Goal: Task Accomplishment & Management: Use online tool/utility

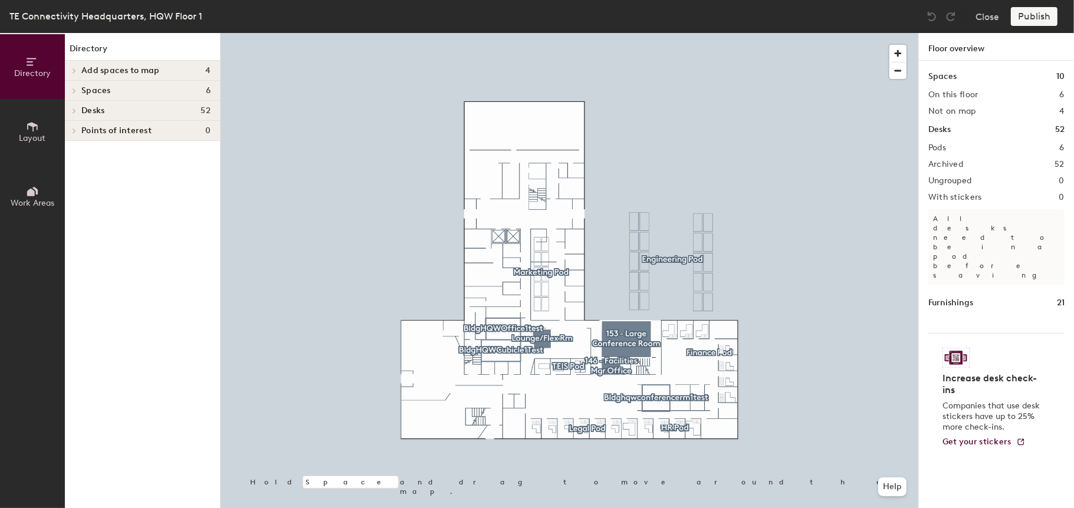
click at [137, 111] on h4 "Desks 52" at bounding box center [145, 110] width 129 height 9
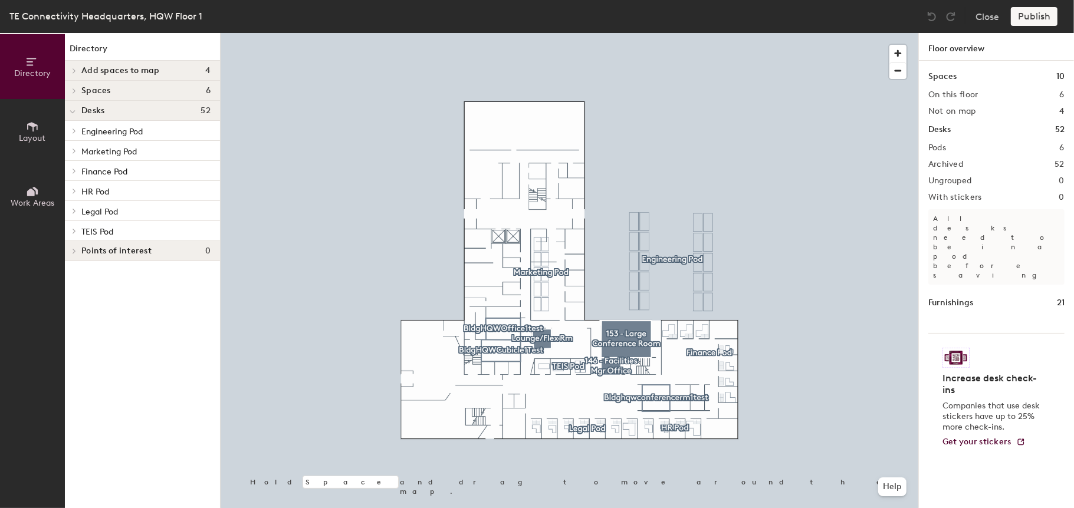
click at [148, 129] on p "Engineering Pod" at bounding box center [145, 130] width 129 height 15
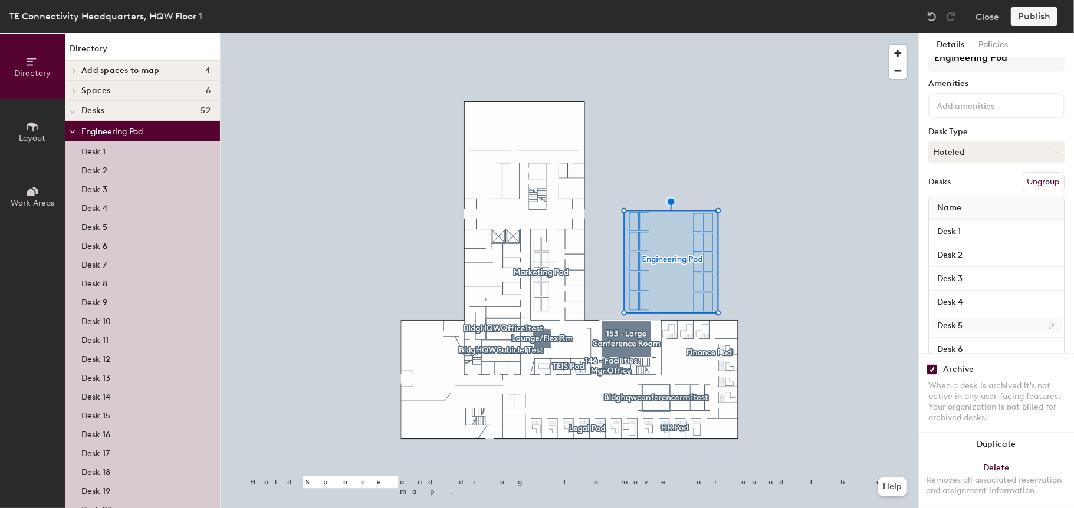
scroll to position [24, 0]
click at [931, 367] on input "checkbox" at bounding box center [931, 369] width 11 height 11
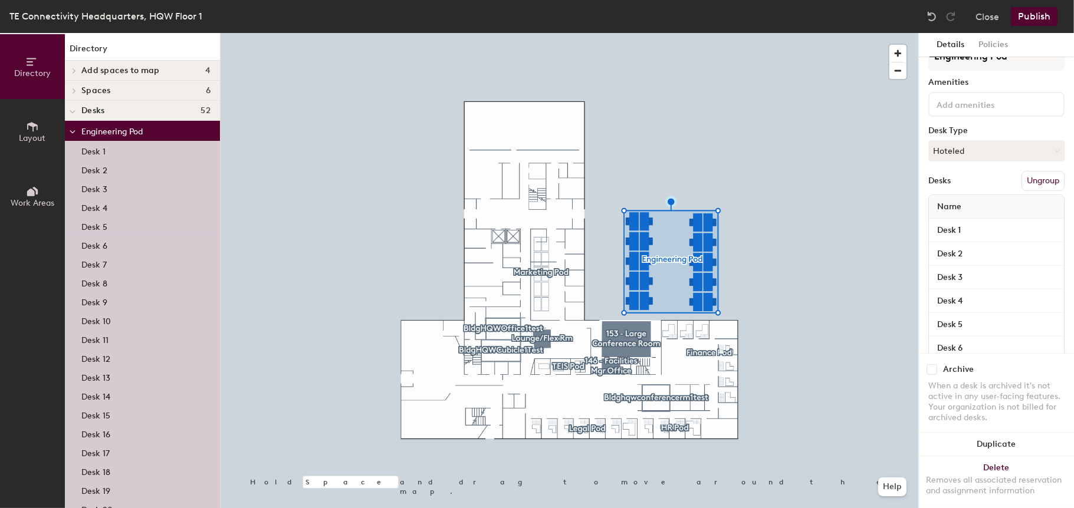
click at [133, 135] on span "Engineering Pod" at bounding box center [111, 132] width 61 height 10
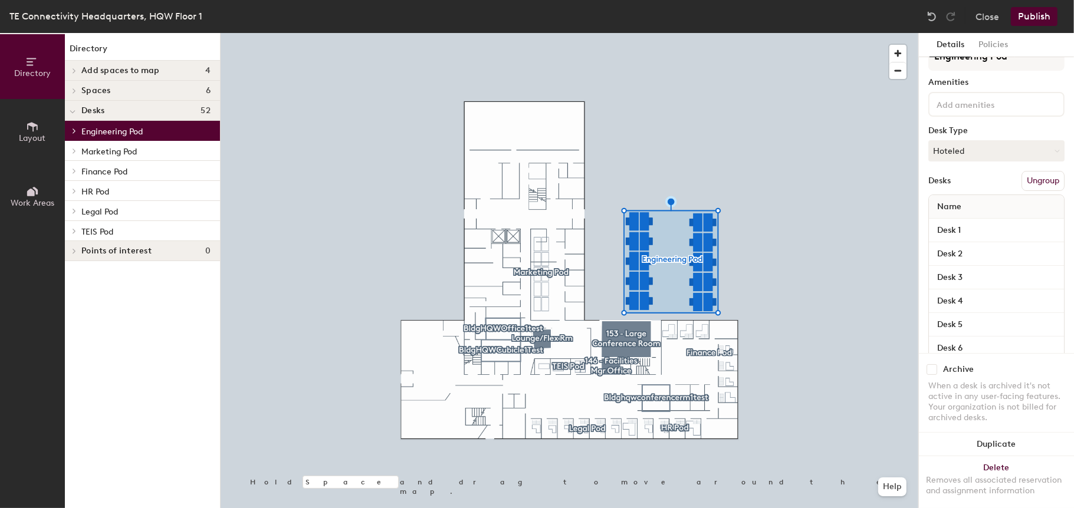
click at [150, 148] on p "Marketing Pod" at bounding box center [145, 150] width 129 height 15
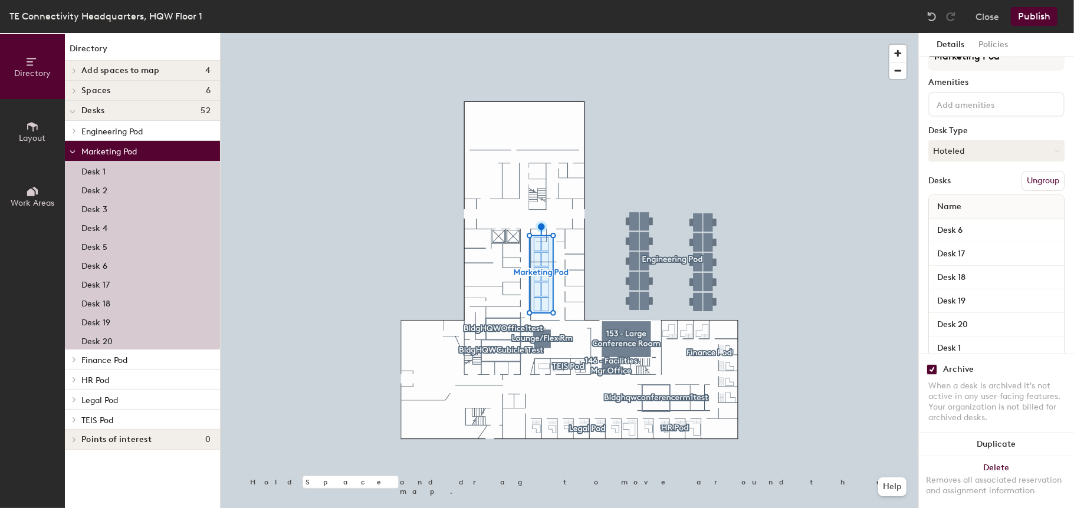
click at [932, 369] on input "checkbox" at bounding box center [931, 369] width 11 height 11
click at [165, 148] on p "Marketing Pod" at bounding box center [145, 150] width 129 height 15
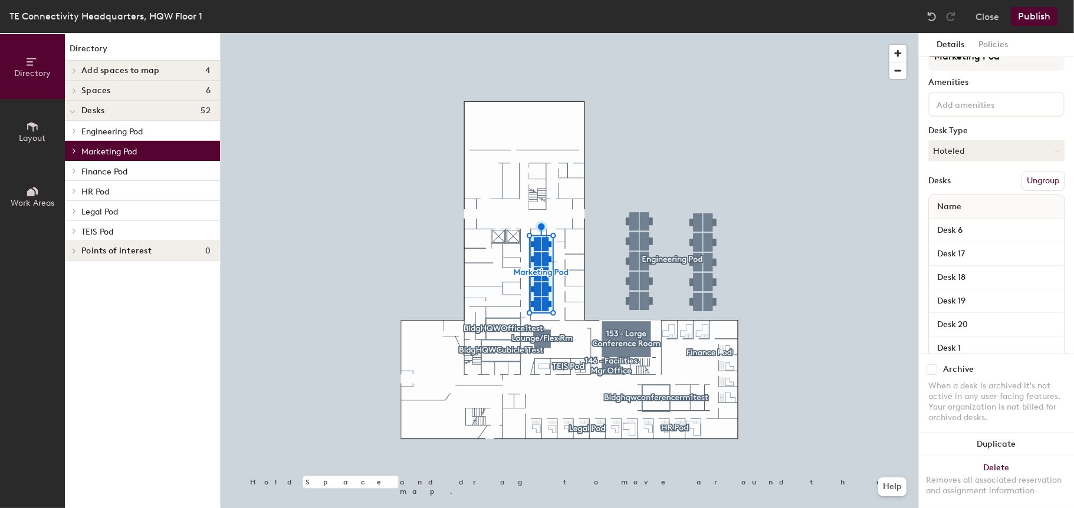
click at [153, 172] on p "Finance Pod" at bounding box center [145, 170] width 129 height 15
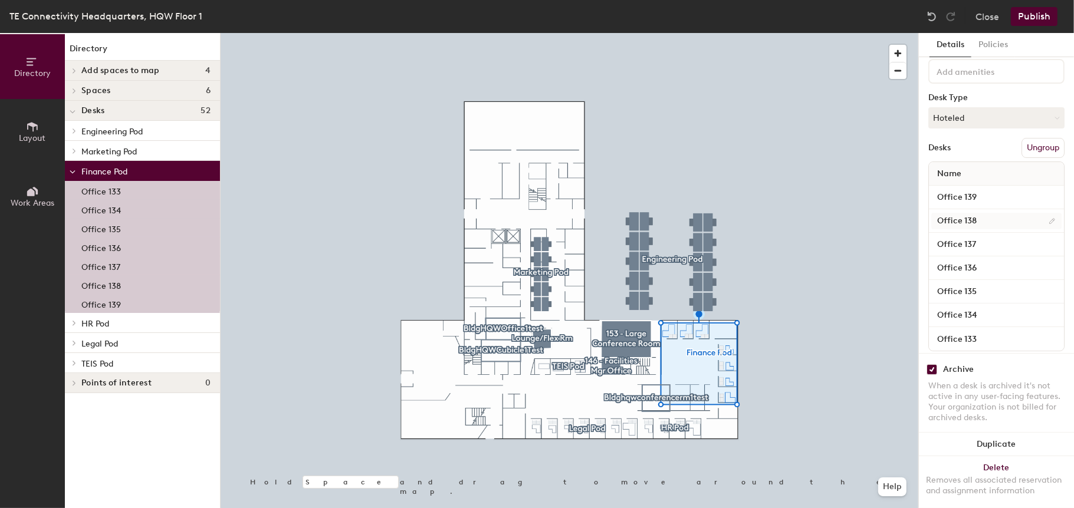
scroll to position [70, 0]
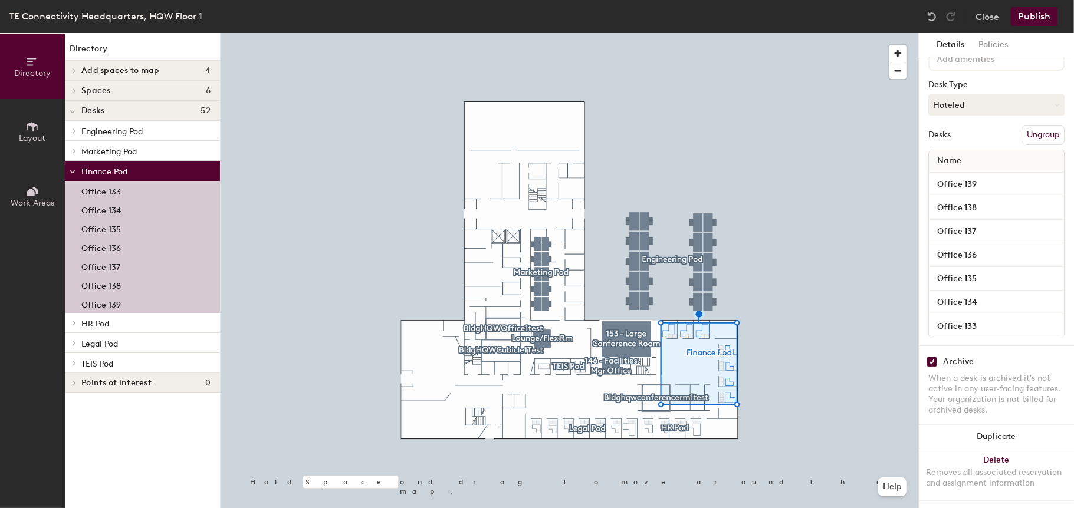
click at [929, 359] on input "checkbox" at bounding box center [931, 362] width 11 height 11
click at [153, 167] on p "Finance Pod" at bounding box center [145, 170] width 129 height 15
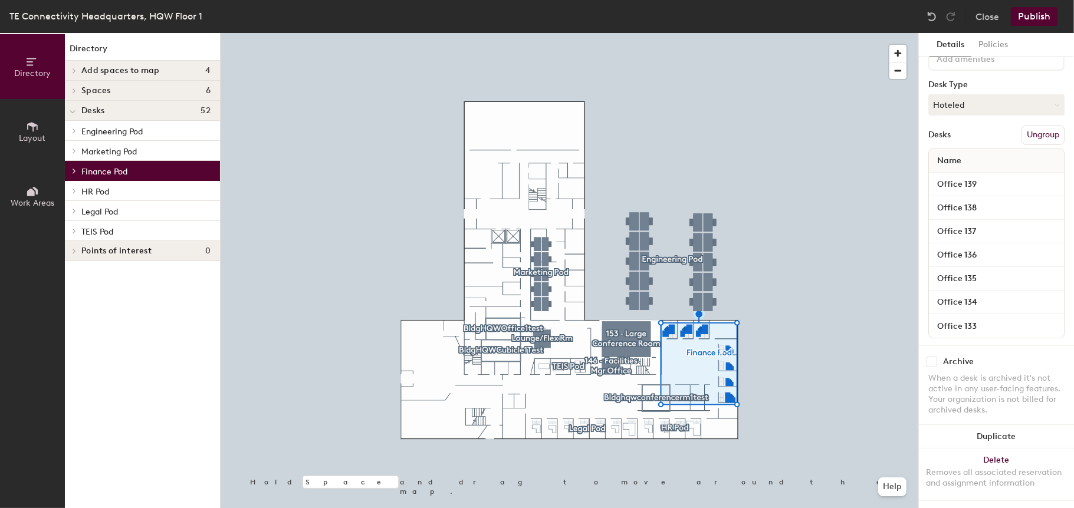
click at [155, 190] on p "HR Pod" at bounding box center [145, 190] width 129 height 15
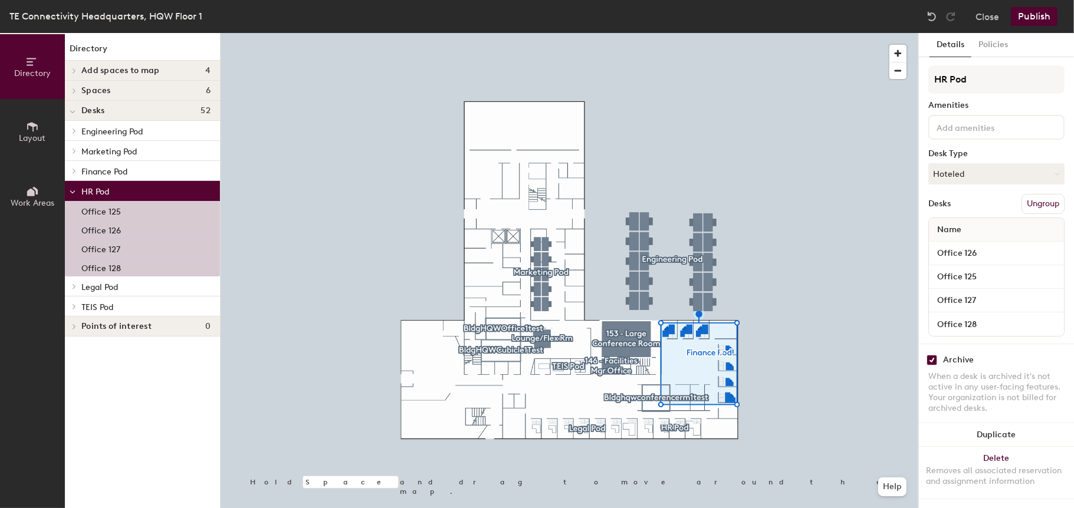
scroll to position [0, 0]
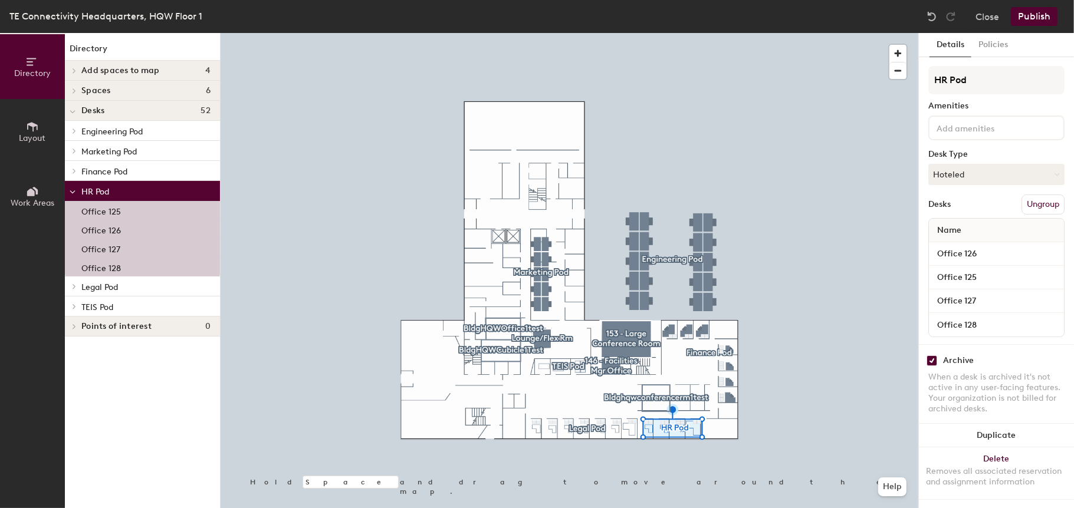
click at [929, 358] on input "checkbox" at bounding box center [931, 361] width 11 height 11
click at [195, 193] on p "HR Pod" at bounding box center [145, 190] width 129 height 15
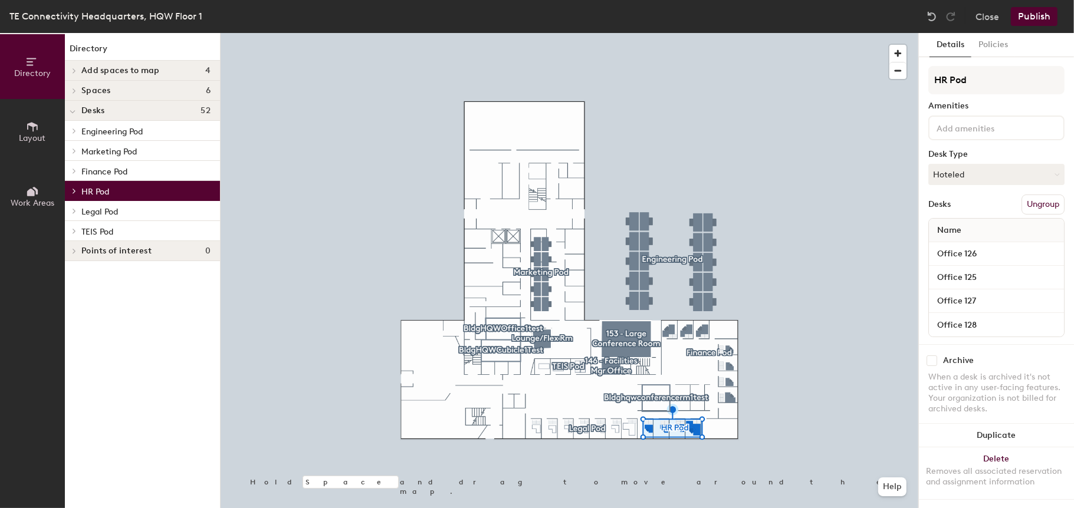
click at [180, 217] on p "Legal Pod" at bounding box center [145, 210] width 129 height 15
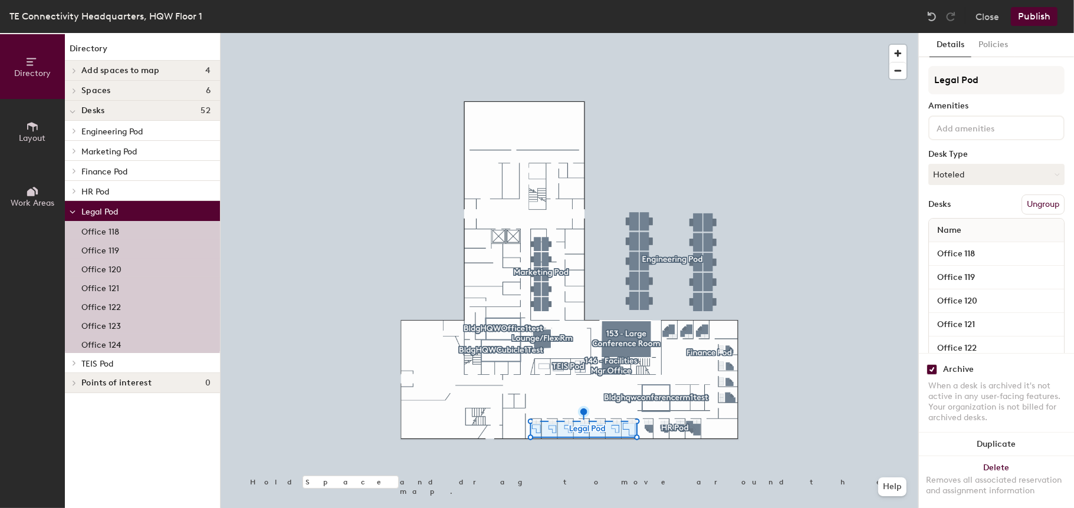
click at [932, 373] on input "checkbox" at bounding box center [931, 369] width 11 height 11
click at [182, 212] on p "Legal Pod" at bounding box center [145, 210] width 129 height 15
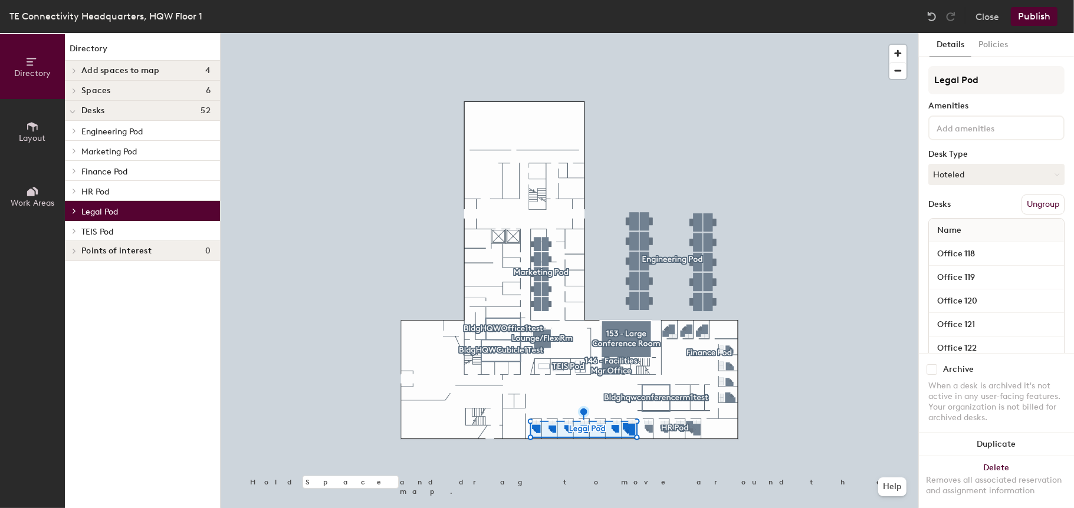
click at [178, 231] on p "TEIS Pod" at bounding box center [145, 230] width 129 height 15
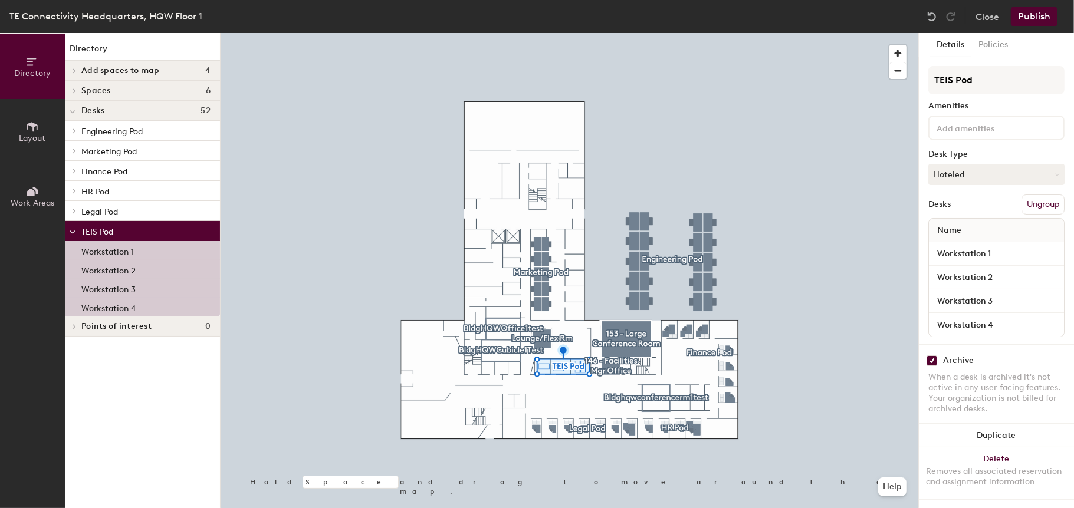
click at [935, 361] on input "checkbox" at bounding box center [931, 361] width 11 height 11
checkbox input "false"
click at [181, 226] on p "TEIS Pod" at bounding box center [145, 230] width 129 height 15
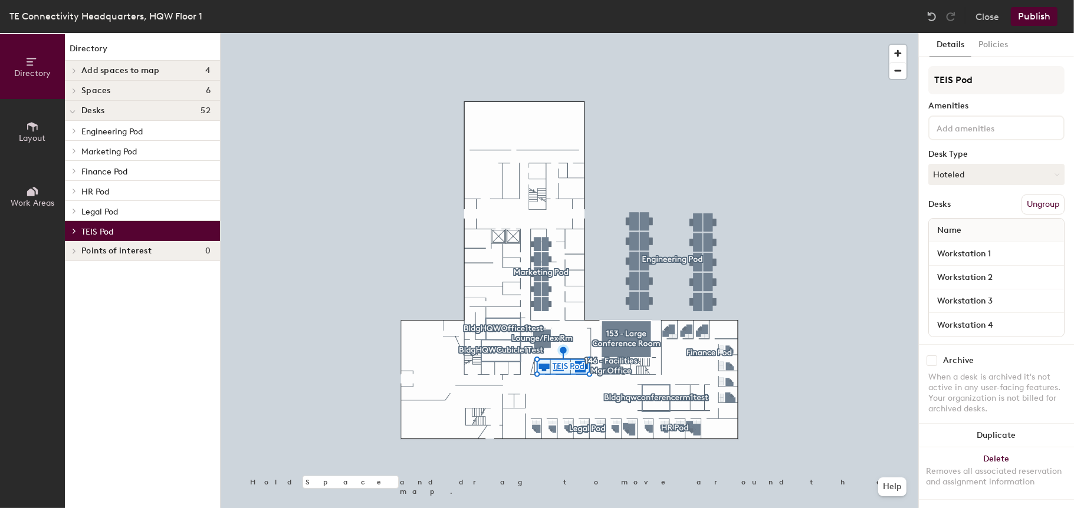
click at [1021, 24] on button "Publish" at bounding box center [1034, 16] width 47 height 19
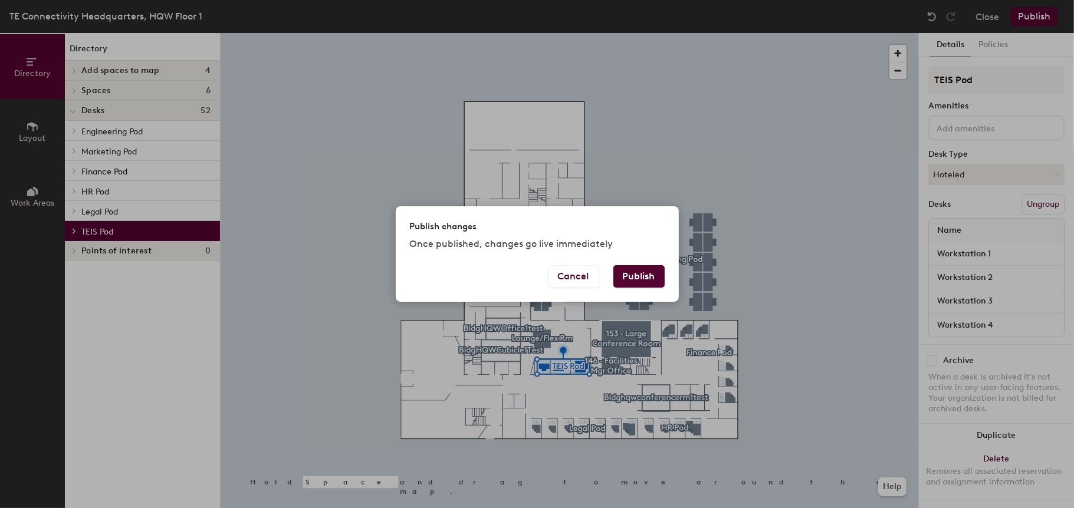
click at [644, 275] on button "Publish" at bounding box center [638, 276] width 51 height 22
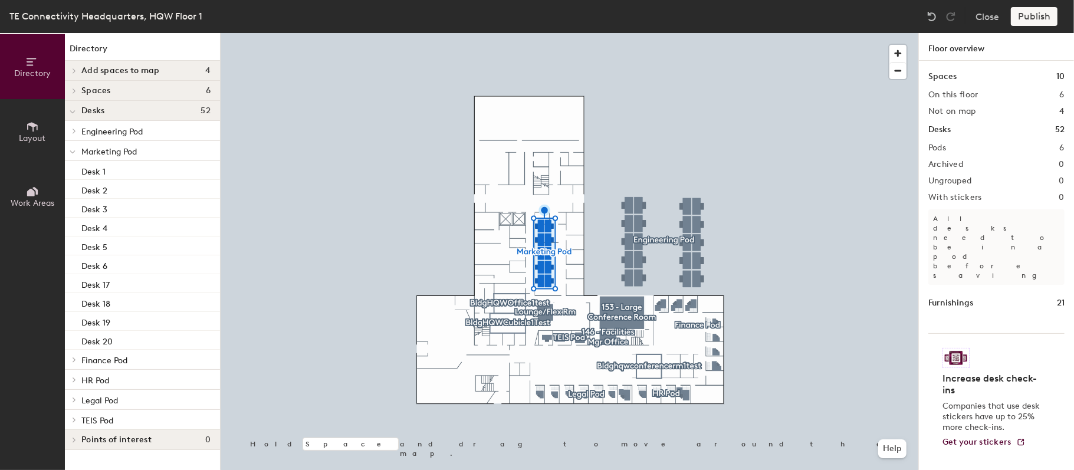
click at [631, 33] on div at bounding box center [569, 33] width 697 height 0
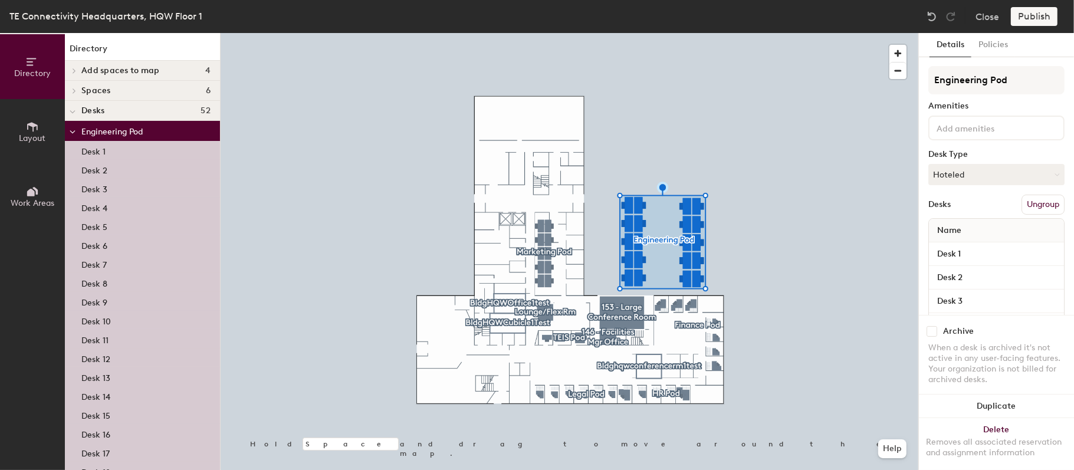
click at [1048, 205] on button "Ungroup" at bounding box center [1042, 205] width 43 height 20
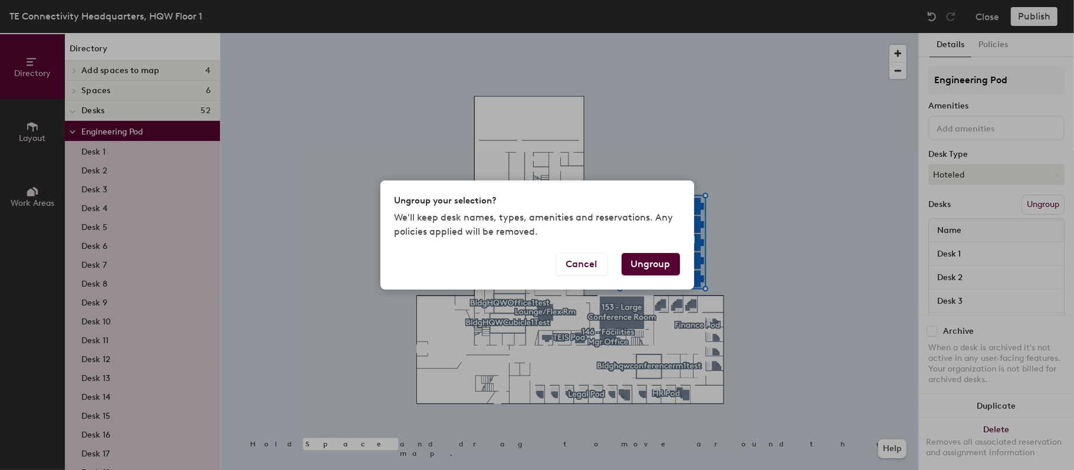
click at [656, 259] on button "Ungroup" at bounding box center [650, 264] width 58 height 22
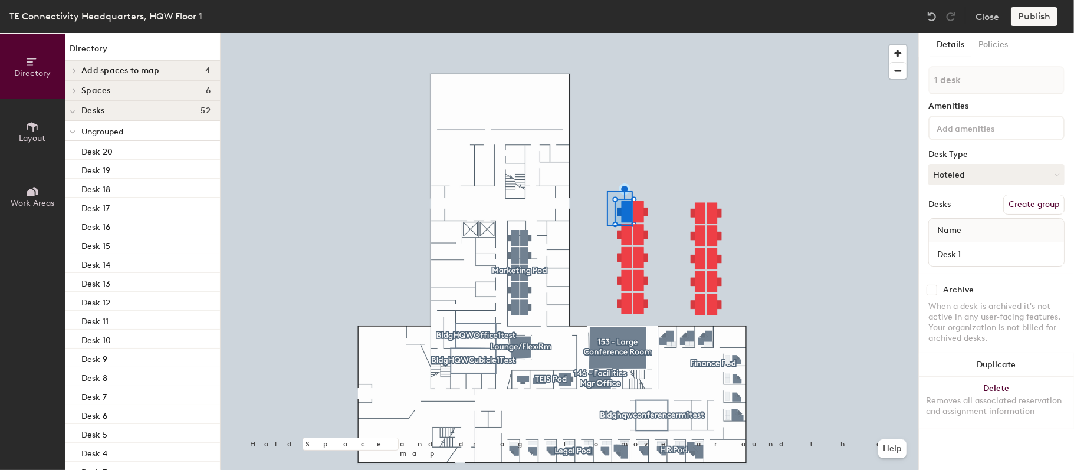
type input "2 desks"
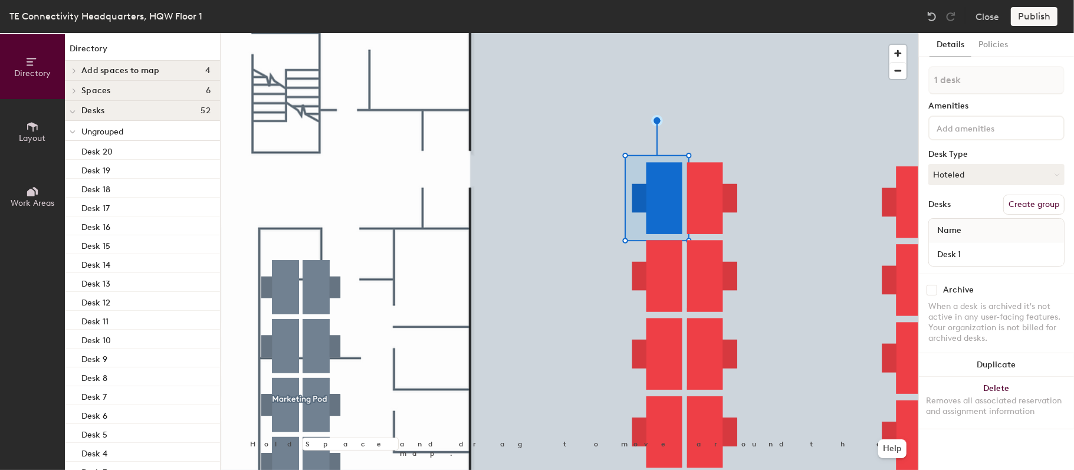
click at [1029, 198] on button "Create group" at bounding box center [1033, 205] width 61 height 20
drag, startPoint x: 961, startPoint y: 83, endPoint x: 933, endPoint y: 83, distance: 27.7
click at [933, 83] on input "Pod 6" at bounding box center [996, 80] width 136 height 28
type input "Desk 1"
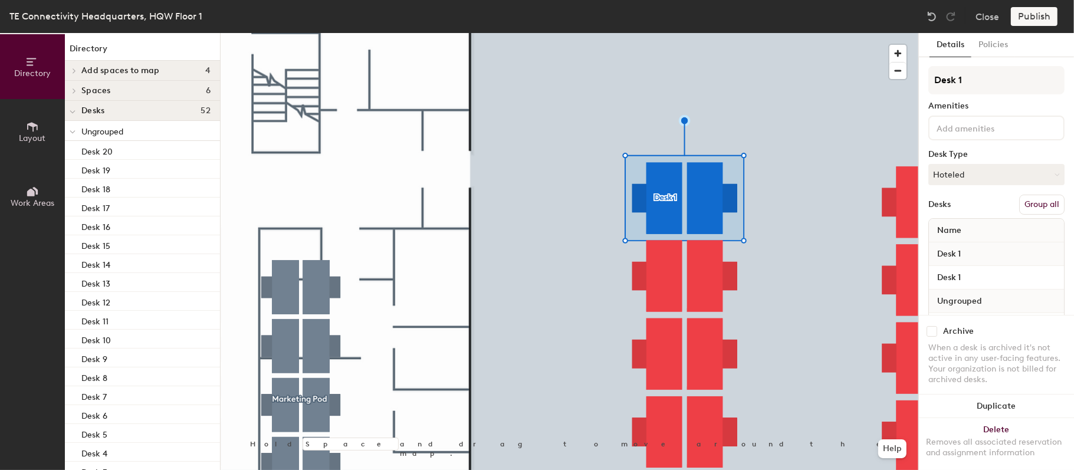
click at [765, 33] on div at bounding box center [569, 33] width 697 height 0
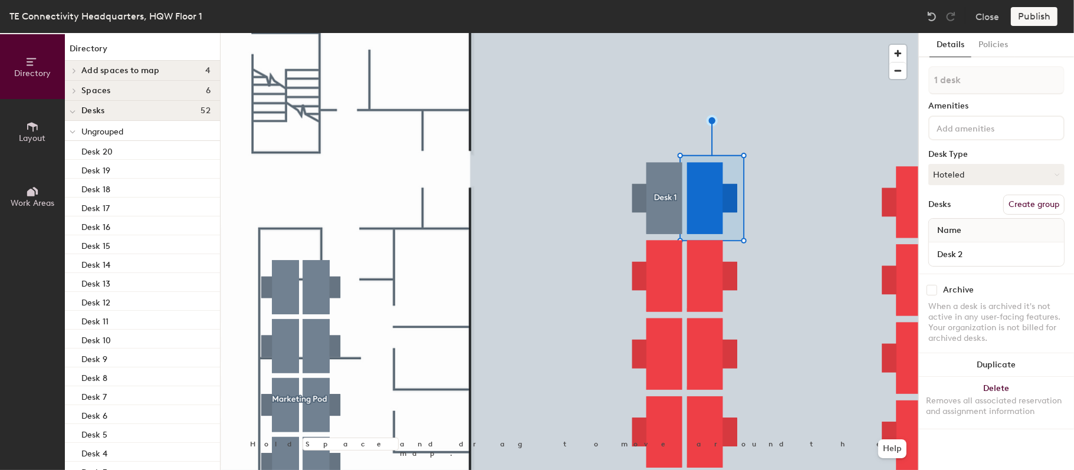
click at [1037, 204] on button "Create group" at bounding box center [1033, 205] width 61 height 20
click at [986, 86] on input "Pod 7" at bounding box center [996, 80] width 136 height 28
type input "Desk 2"
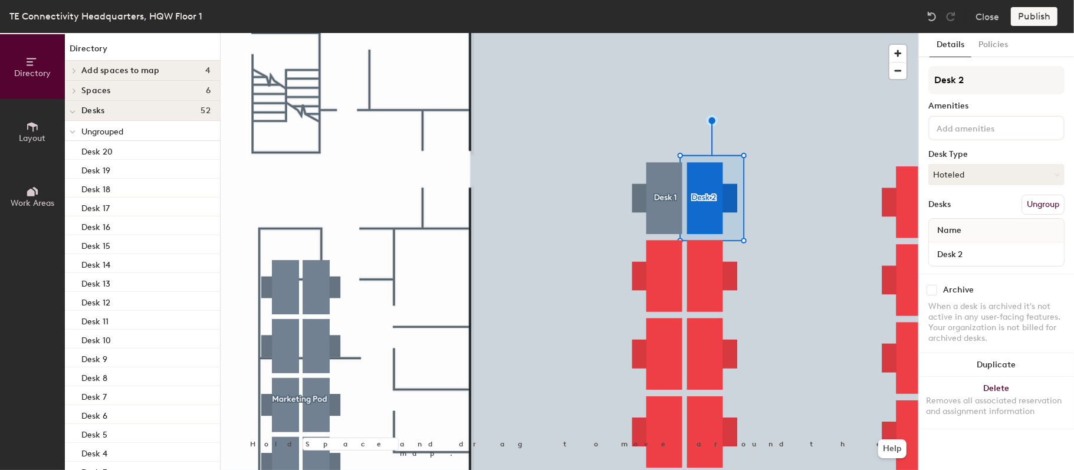
click at [870, 33] on div at bounding box center [569, 33] width 697 height 0
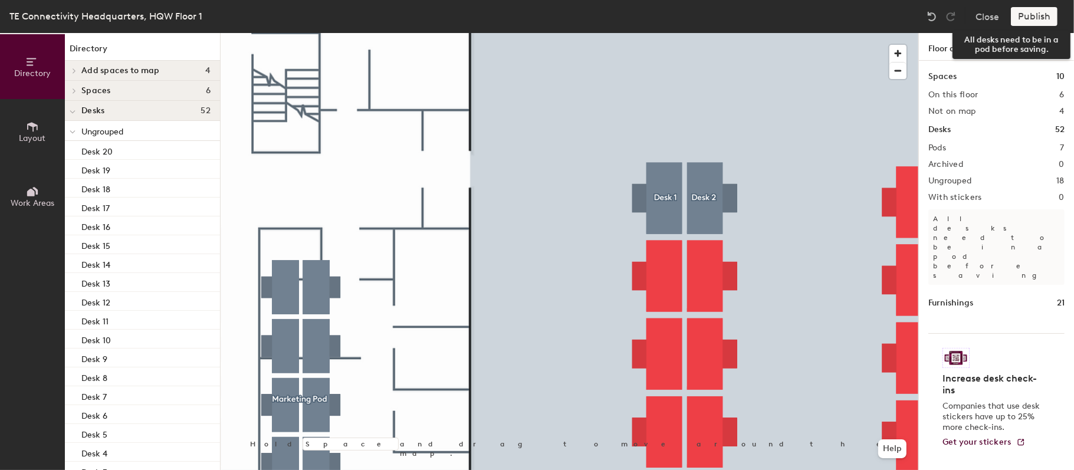
click at [1045, 15] on div "Publish" at bounding box center [1038, 16] width 54 height 19
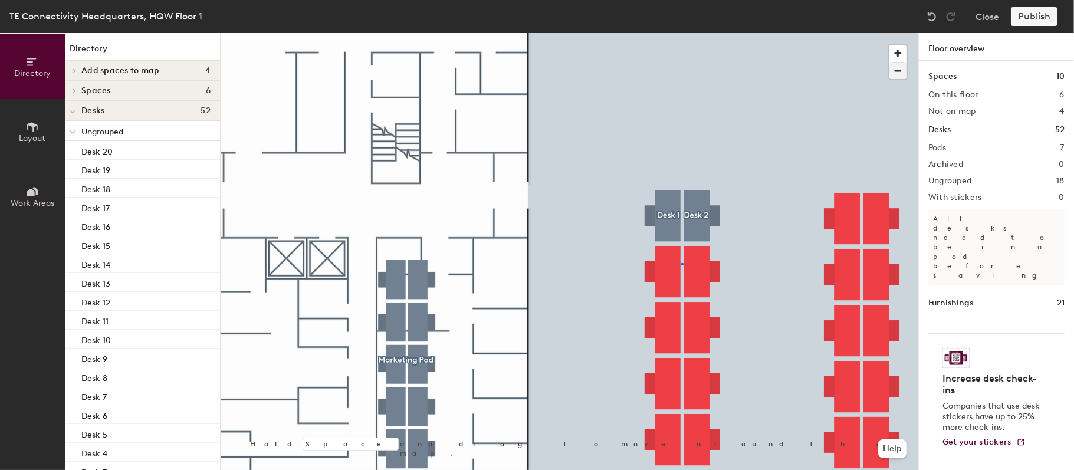
click at [681, 33] on div at bounding box center [569, 33] width 697 height 0
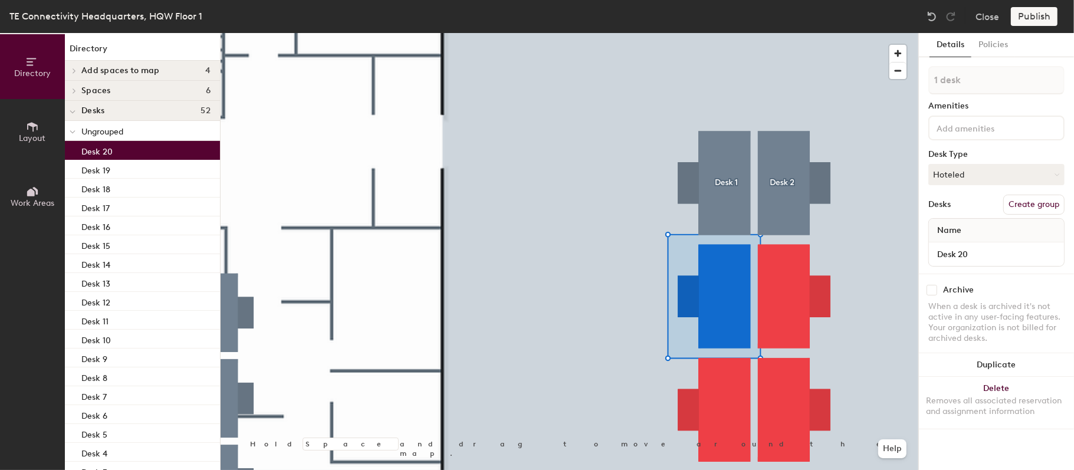
click at [1044, 208] on button "Create group" at bounding box center [1033, 205] width 61 height 20
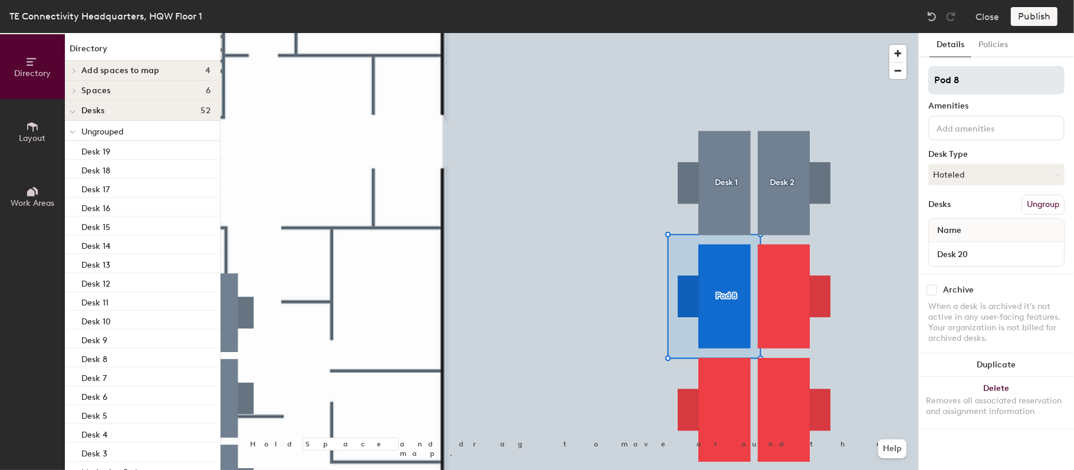
click at [990, 68] on input "Pod 8" at bounding box center [996, 80] width 136 height 28
type input "Desk 3"
click at [877, 33] on div at bounding box center [569, 33] width 697 height 0
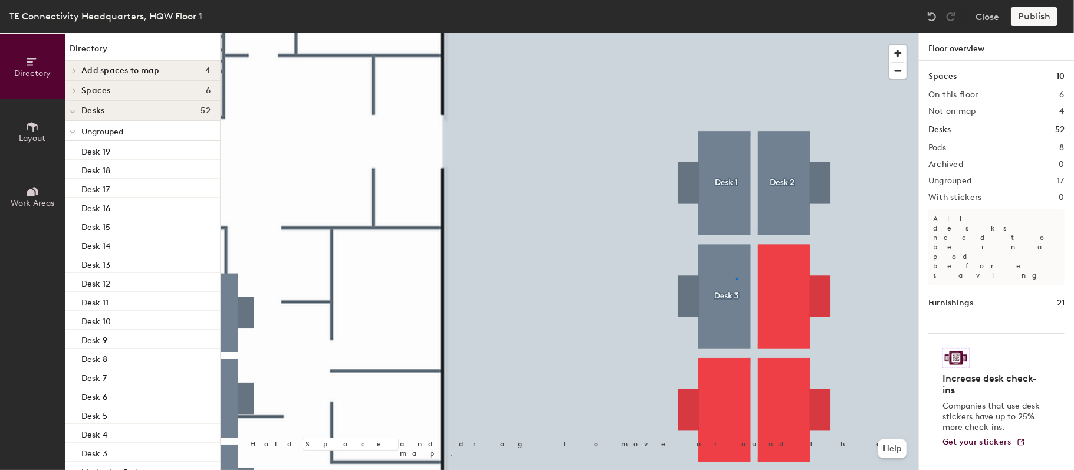
click at [736, 33] on div at bounding box center [569, 33] width 697 height 0
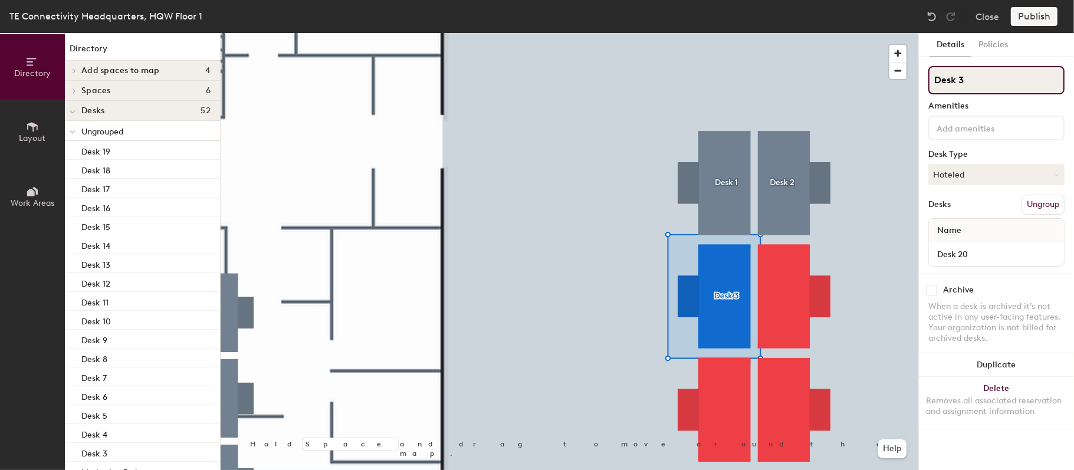
click at [977, 83] on input "Desk 3" at bounding box center [996, 80] width 136 height 28
type input "Desk 20"
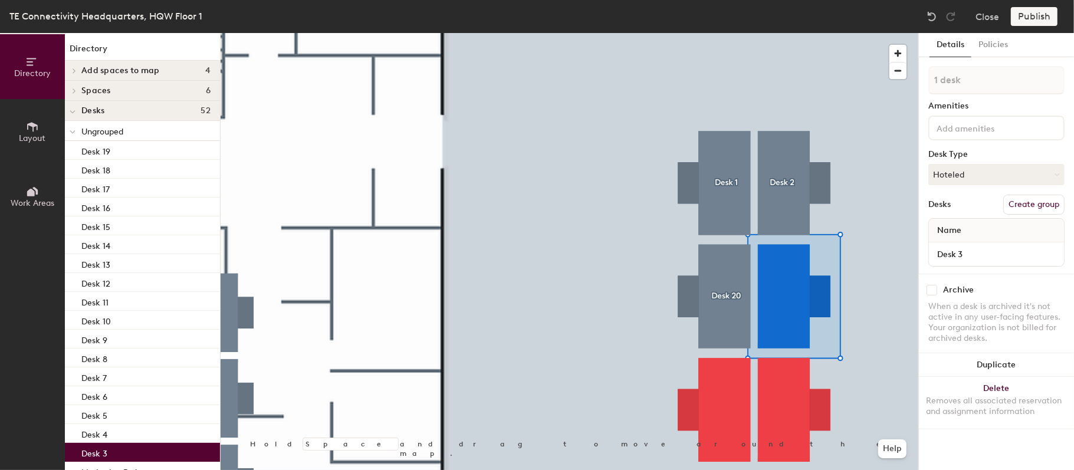
click at [1041, 200] on button "Create group" at bounding box center [1033, 205] width 61 height 20
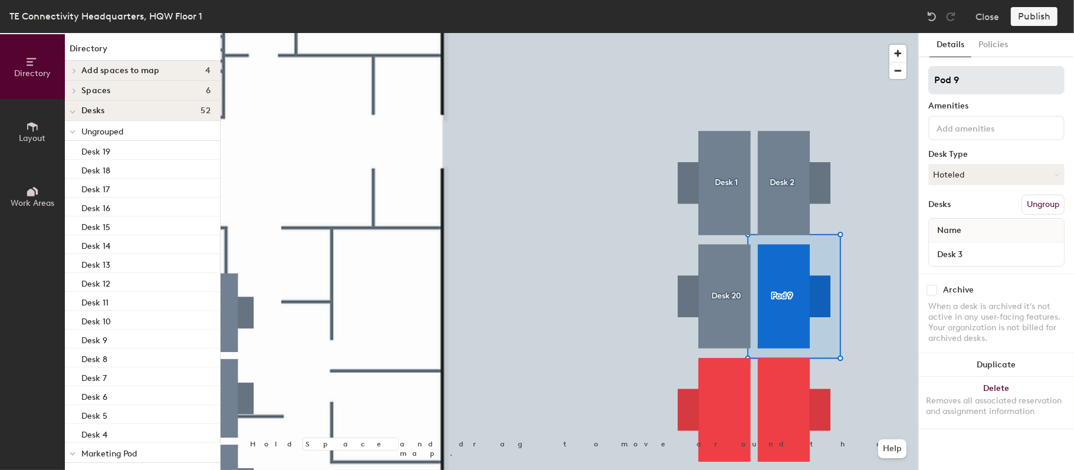
click at [975, 88] on input "Pod 9" at bounding box center [996, 80] width 136 height 28
type input "Desk 3"
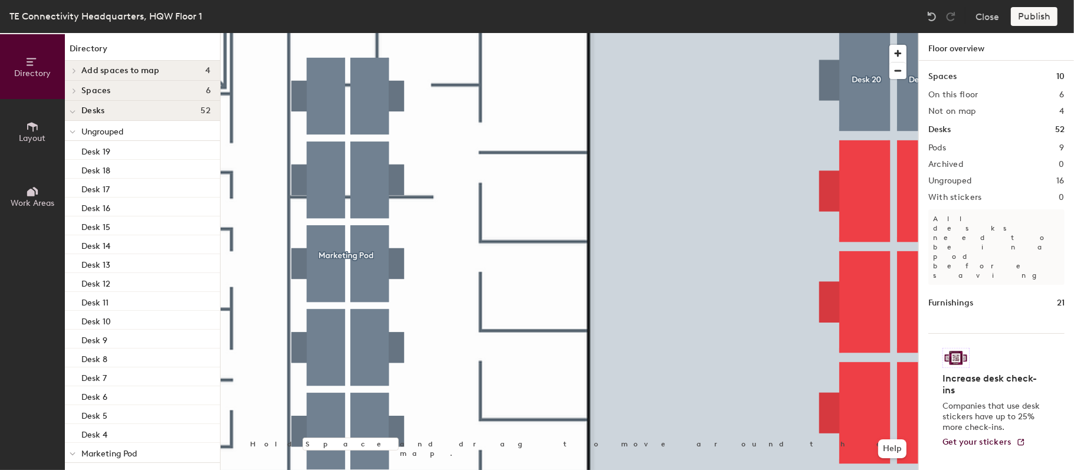
click at [664, 33] on div at bounding box center [569, 33] width 697 height 0
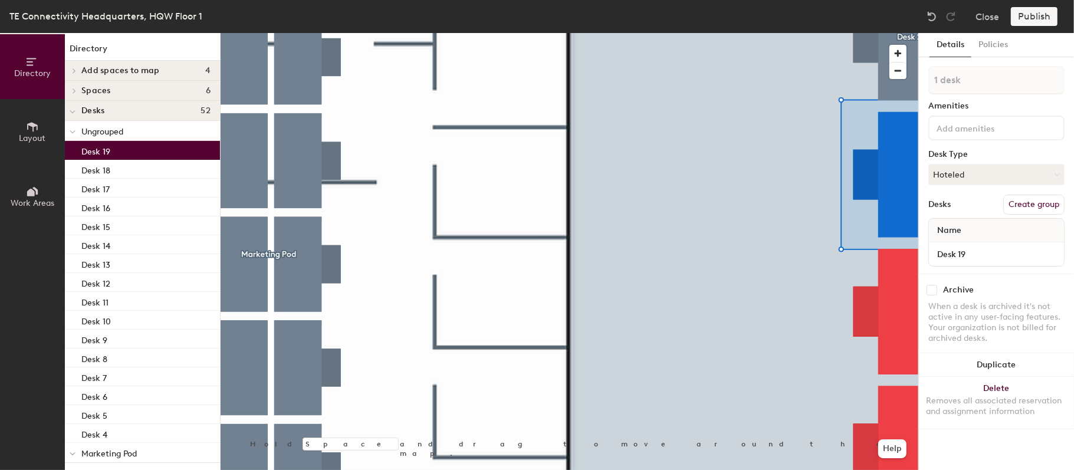
click at [1052, 200] on button "Create group" at bounding box center [1033, 205] width 61 height 20
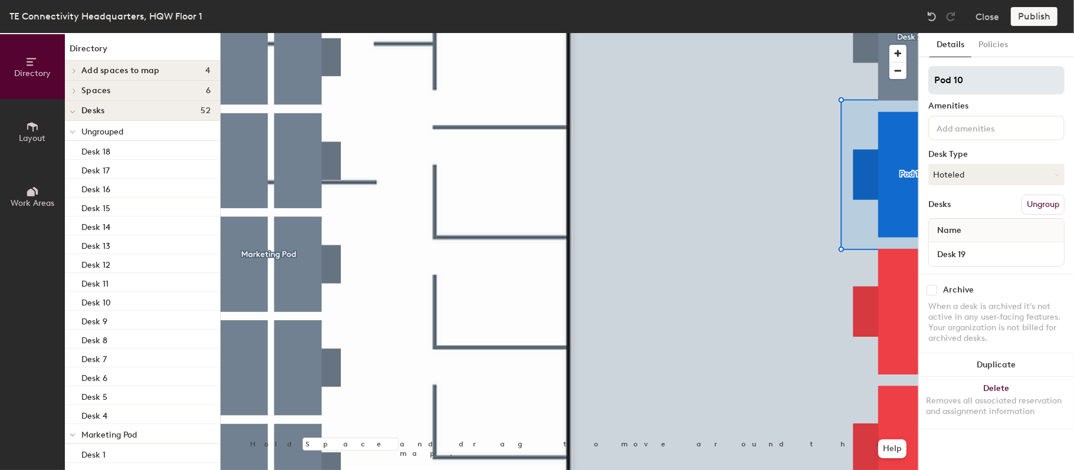
click at [989, 85] on input "Pod 10" at bounding box center [996, 80] width 136 height 28
type input "Desk 19"
click at [811, 33] on div at bounding box center [569, 33] width 697 height 0
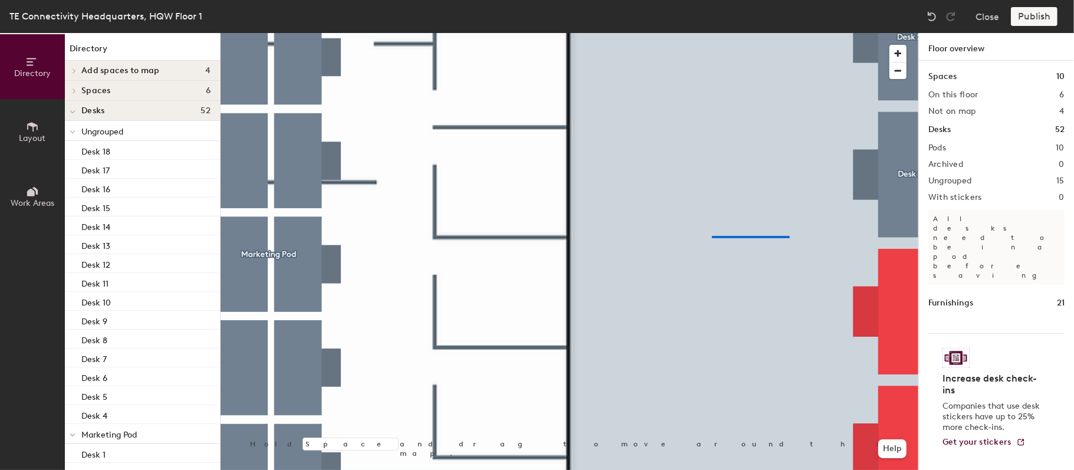
click at [712, 33] on div at bounding box center [569, 33] width 697 height 0
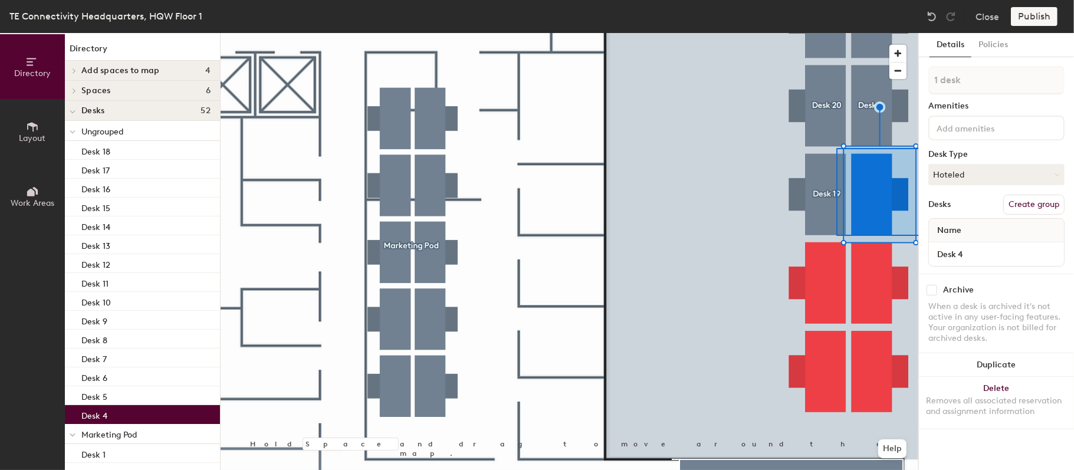
click at [923, 236] on div "Directory Layout Work Areas Directory Add spaces to map 4 Space B Space C Space…" at bounding box center [537, 251] width 1074 height 437
click at [1045, 198] on button "Create group" at bounding box center [1033, 205] width 61 height 20
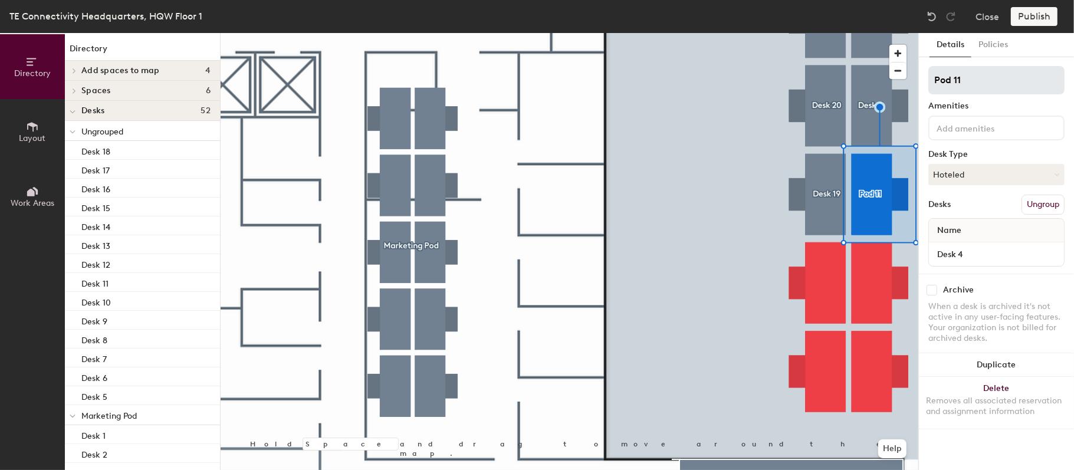
click at [972, 78] on input "Pod 11" at bounding box center [996, 80] width 136 height 28
type input "Desk 4"
click at [744, 33] on div at bounding box center [569, 33] width 697 height 0
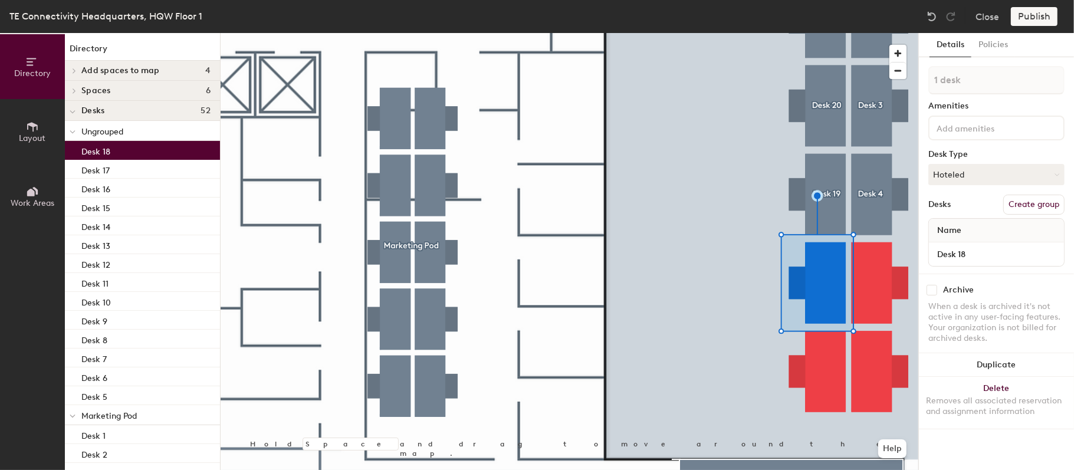
click at [1034, 202] on button "Create group" at bounding box center [1033, 205] width 61 height 20
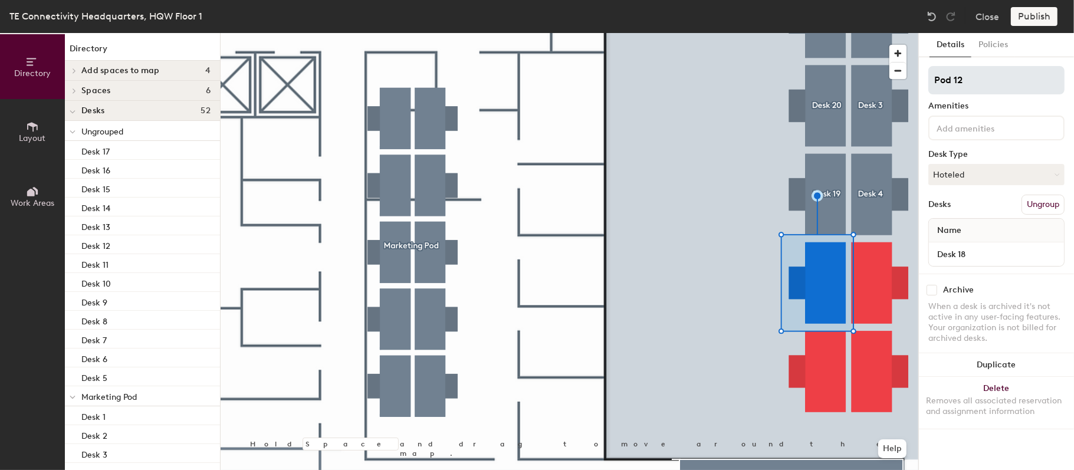
click at [980, 80] on input "Pod 12" at bounding box center [996, 80] width 136 height 28
type input "Desk 18"
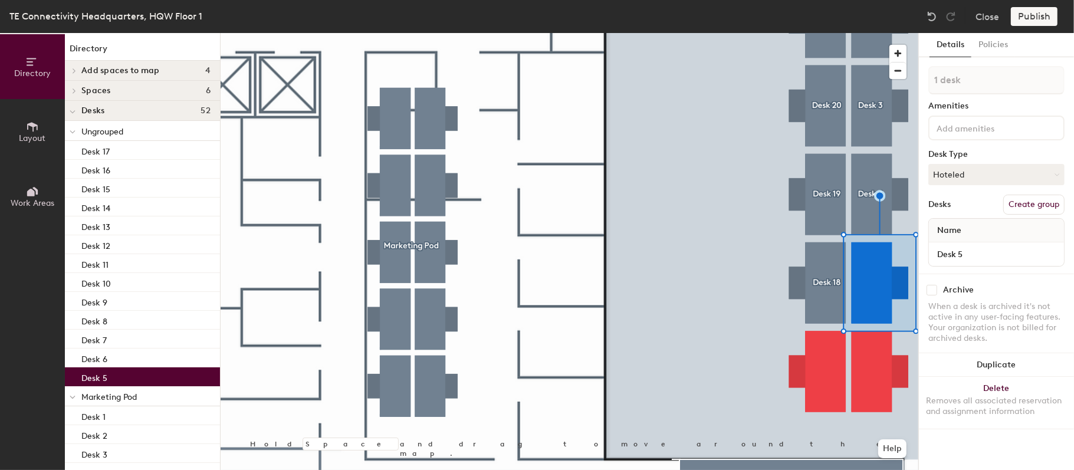
click at [1042, 203] on button "Create group" at bounding box center [1033, 205] width 61 height 20
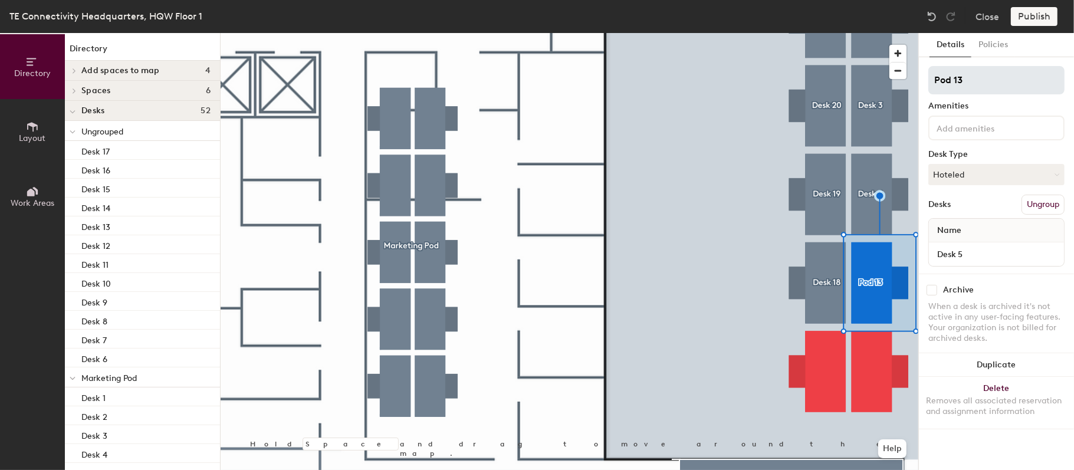
click at [990, 82] on input "Pod 13" at bounding box center [996, 80] width 136 height 28
type input "Desk 5"
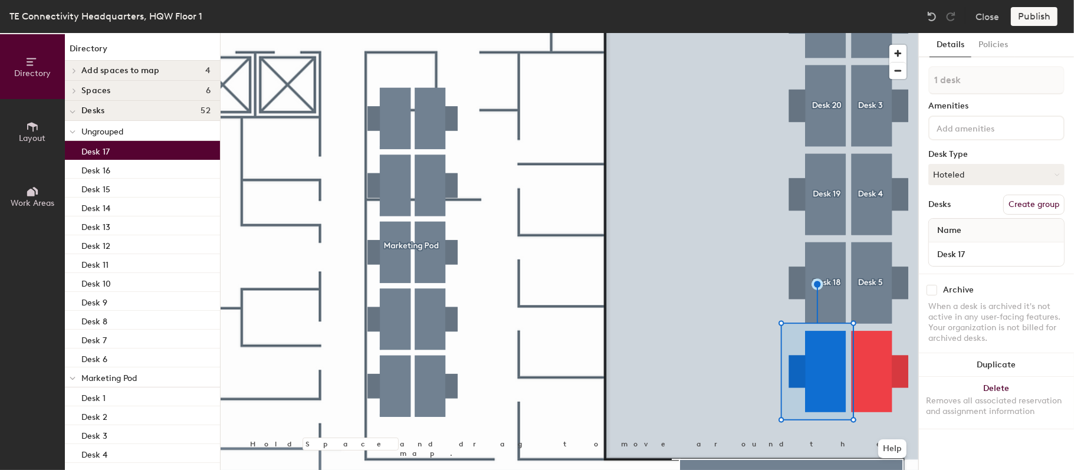
click at [1023, 198] on button "Create group" at bounding box center [1033, 205] width 61 height 20
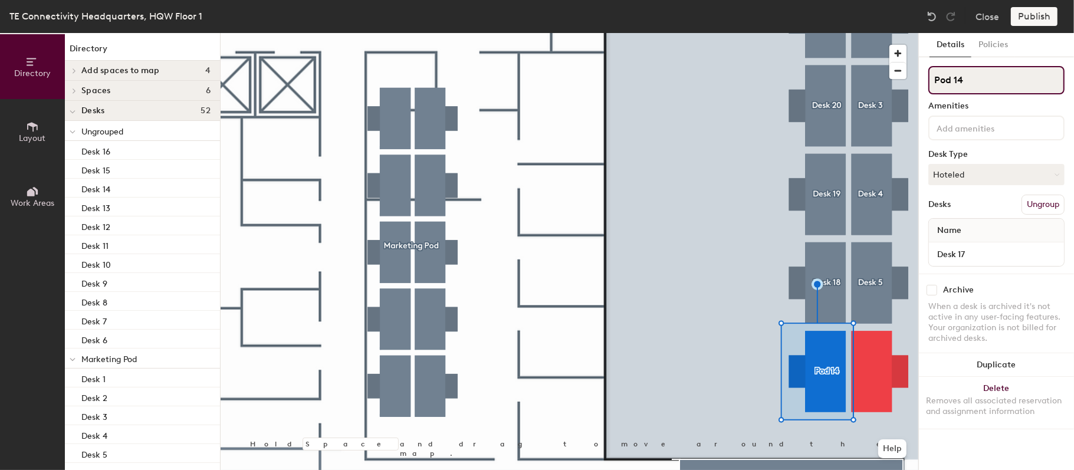
click at [987, 84] on input "Pod 14" at bounding box center [996, 80] width 136 height 28
type input "Desk 17"
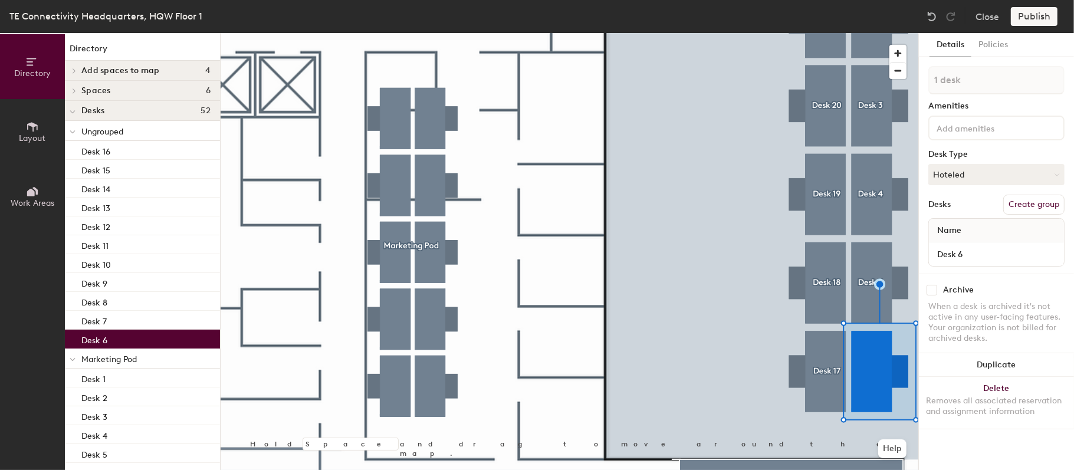
click at [1038, 205] on button "Create group" at bounding box center [1033, 205] width 61 height 20
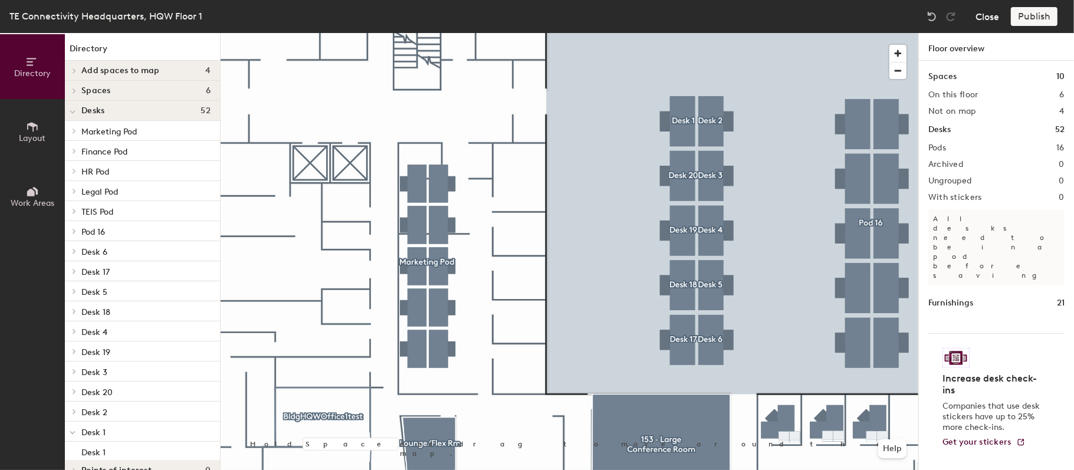
click at [993, 15] on button "Close" at bounding box center [987, 16] width 24 height 19
